Goal: Information Seeking & Learning: Learn about a topic

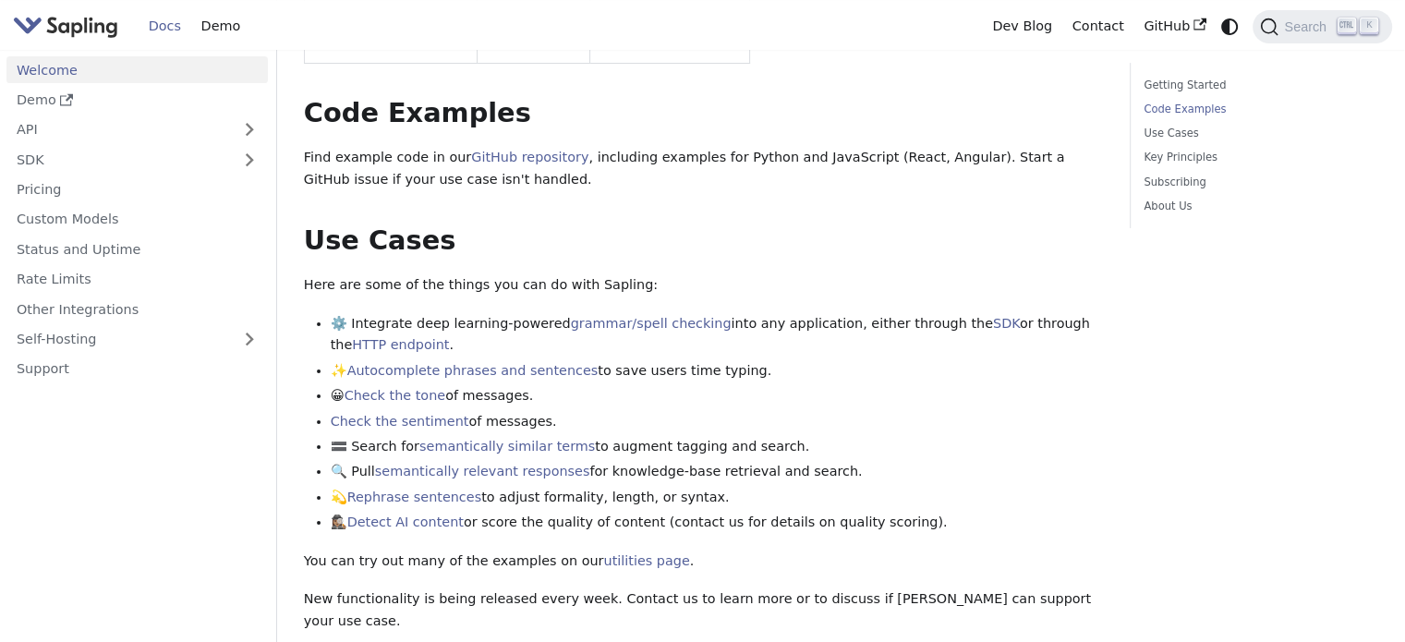
scroll to position [554, 0]
click at [399, 513] on link "Detect AI content" at bounding box center [405, 520] width 116 height 15
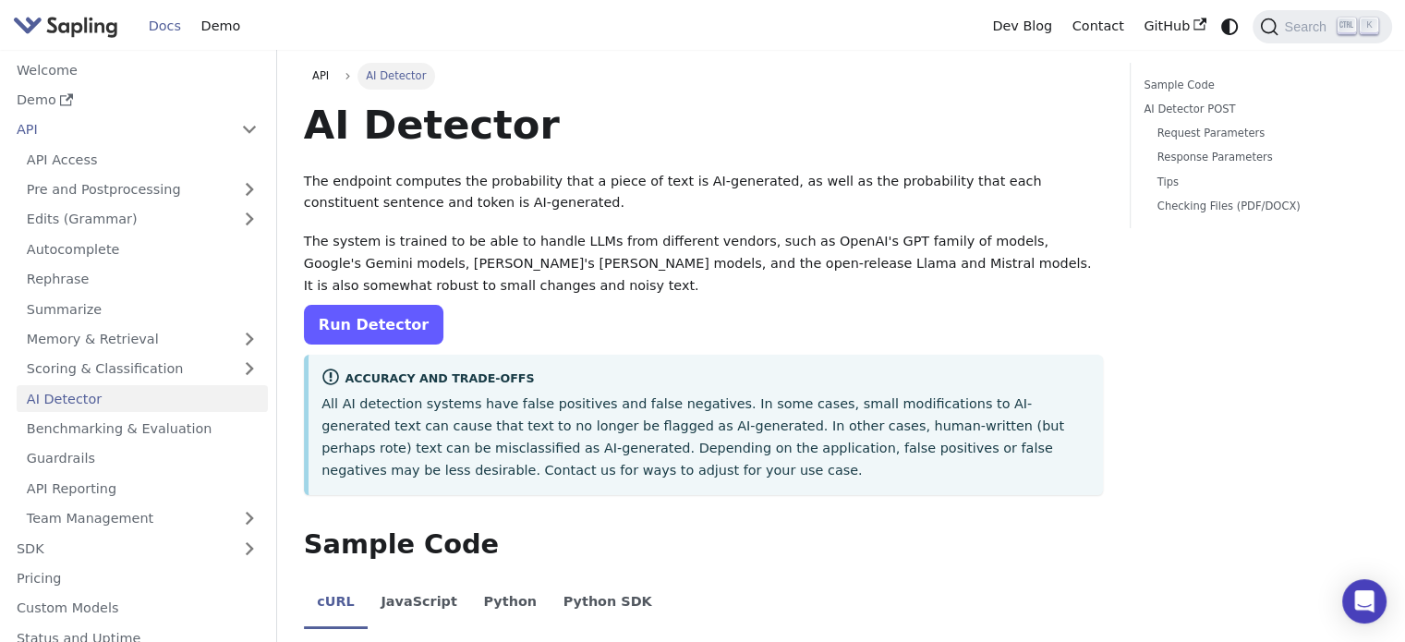
click at [375, 309] on link "Run Detector" at bounding box center [373, 325] width 139 height 40
